Goal: Task Accomplishment & Management: Use online tool/utility

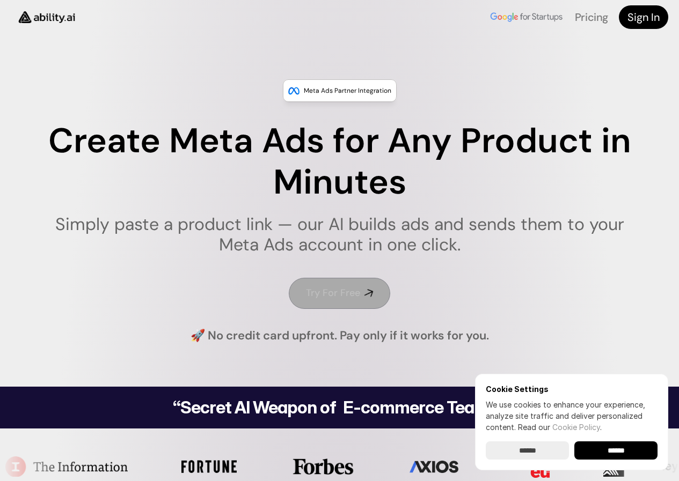
click at [349, 295] on h4 "Try For Free" at bounding box center [333, 292] width 54 height 13
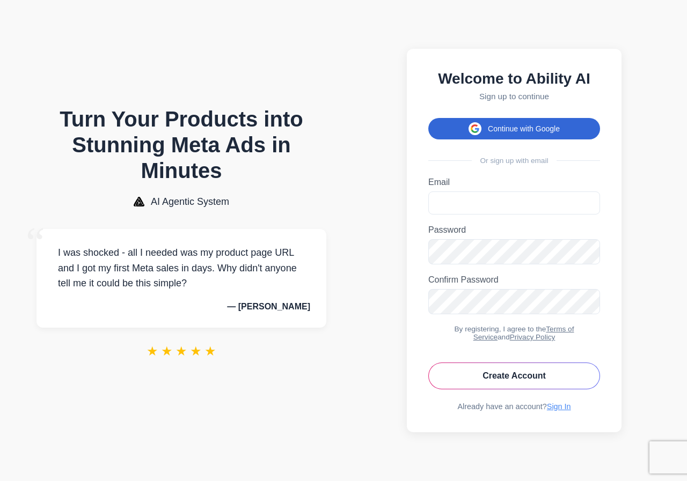
click at [546, 127] on button "Continue with Google" at bounding box center [514, 128] width 172 height 21
